Goal: Task Accomplishment & Management: Manage account settings

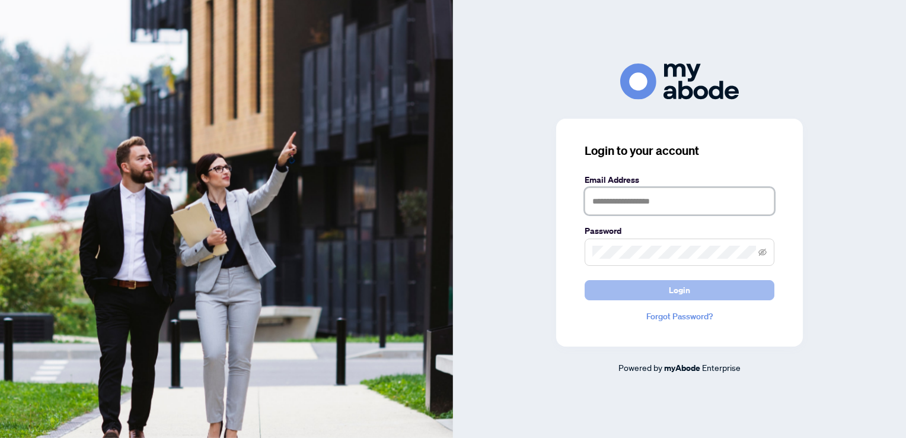
type input "**********"
click at [683, 291] on span "Login" at bounding box center [679, 289] width 21 height 19
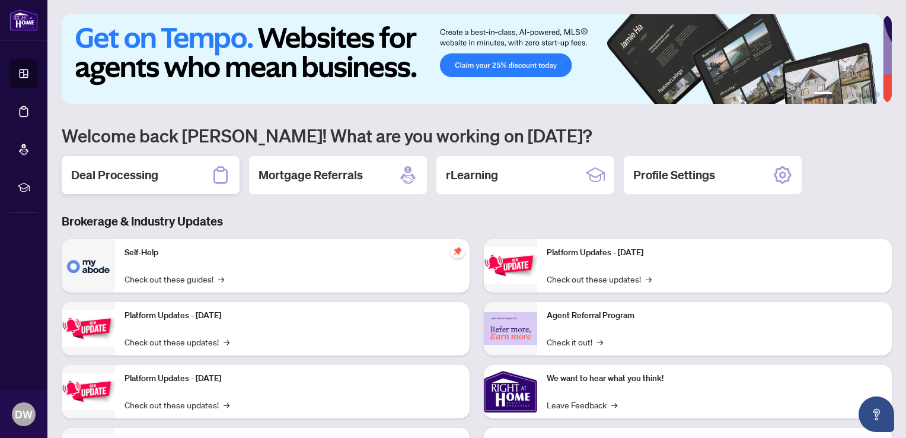
click at [123, 176] on h2 "Deal Processing" at bounding box center [114, 175] width 87 height 17
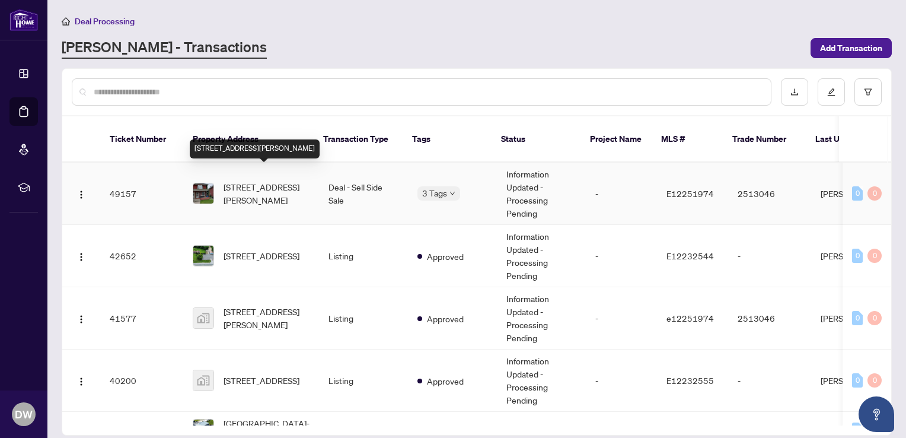
click at [250, 180] on span "[STREET_ADDRESS][PERSON_NAME]" at bounding box center [267, 193] width 86 height 26
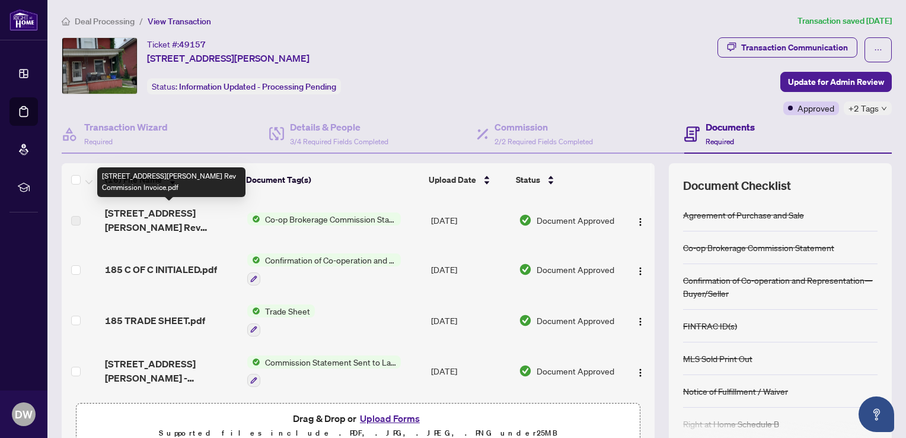
click at [143, 219] on span "[STREET_ADDRESS][PERSON_NAME] Rev Commission Invoice.pdf" at bounding box center [171, 220] width 132 height 28
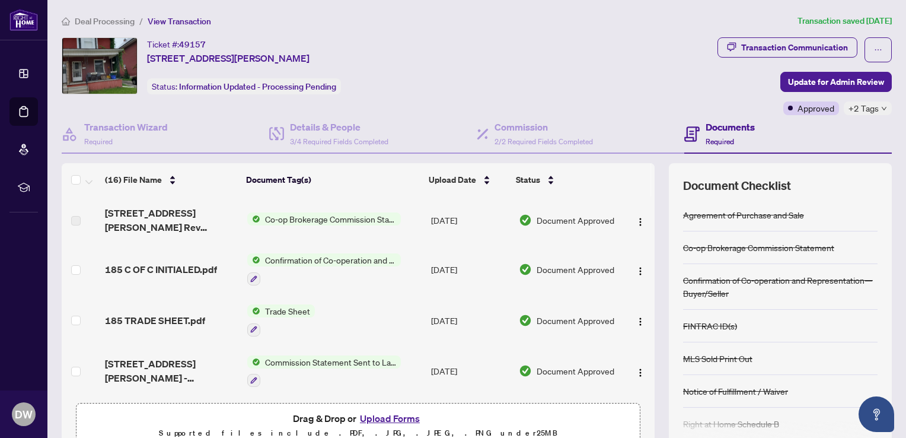
click at [290, 217] on span "Co-op Brokerage Commission Statement" at bounding box center [330, 218] width 141 height 13
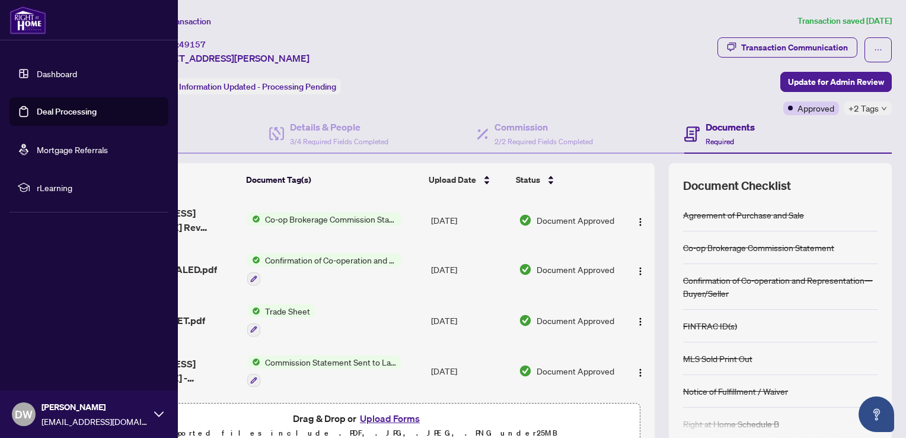
click at [40, 238] on div "Dashboard Deal Processing Mortgage Referrals rLearning DW [PERSON_NAME] [EMAIL_…" at bounding box center [89, 219] width 178 height 438
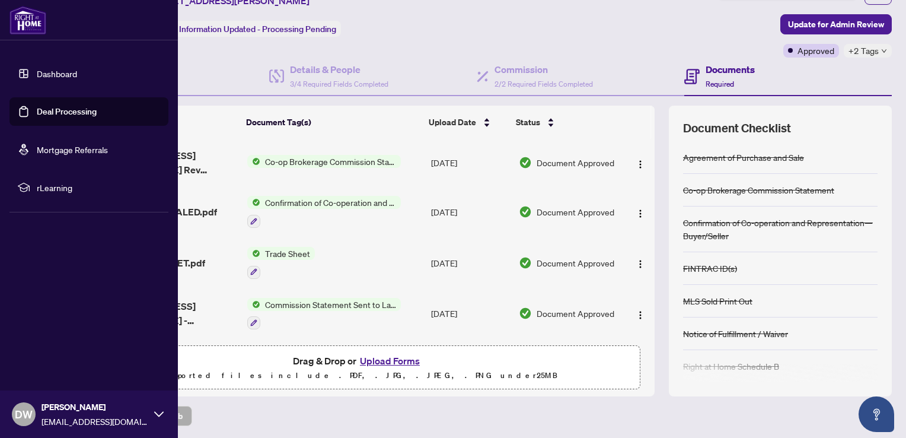
click at [157, 416] on icon at bounding box center [158, 413] width 9 height 9
click at [44, 343] on span "Logout" at bounding box center [47, 343] width 27 height 19
